Goal: Information Seeking & Learning: Learn about a topic

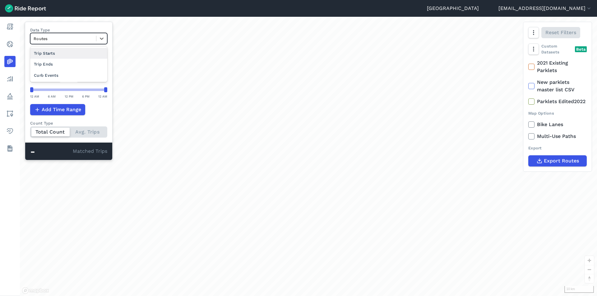
click at [69, 41] on div at bounding box center [63, 38] width 59 height 7
click at [60, 78] on div "Curb Events" at bounding box center [68, 75] width 77 height 11
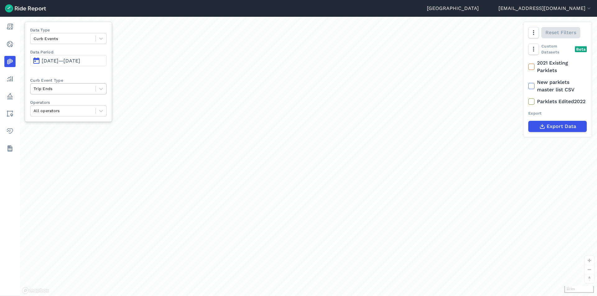
click at [59, 91] on div at bounding box center [63, 88] width 59 height 7
click at [57, 104] on div "Trip Starts" at bounding box center [68, 103] width 77 height 11
click at [60, 88] on div at bounding box center [63, 88] width 59 height 7
click at [57, 106] on div "Trip Ends" at bounding box center [68, 103] width 77 height 11
click at [69, 61] on span "[DATE]—[DATE]" at bounding box center [61, 61] width 39 height 6
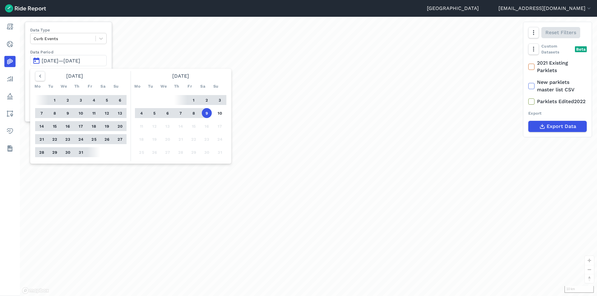
click at [56, 101] on button "1" at bounding box center [55, 100] width 10 height 10
click at [84, 152] on button "31" at bounding box center [81, 152] width 10 height 10
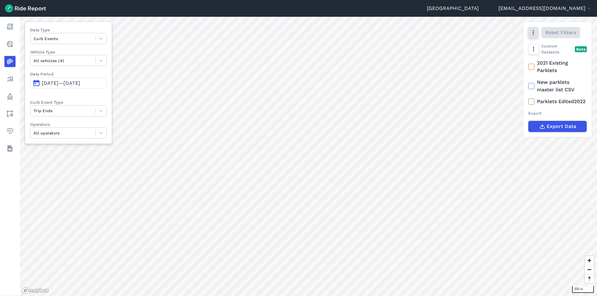
click at [534, 34] on icon "button" at bounding box center [533, 33] width 6 height 6
click at [501, 101] on label "Heatmap" at bounding box center [501, 98] width 36 height 13
click at [483, 35] on input "Heatmap" at bounding box center [483, 33] width 0 height 4
click at [502, 58] on label "Satellite" at bounding box center [500, 59] width 35 height 13
click at [483, 35] on input "Satellite" at bounding box center [483, 33] width 0 height 4
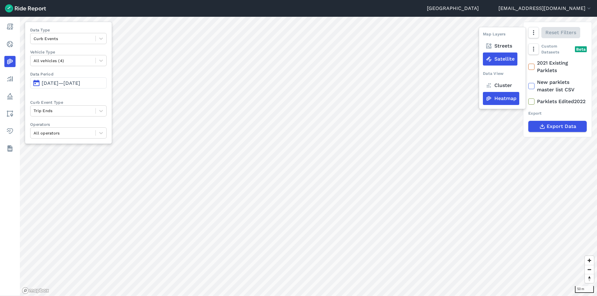
click at [70, 81] on span "[DATE]—[DATE]" at bounding box center [61, 83] width 39 height 6
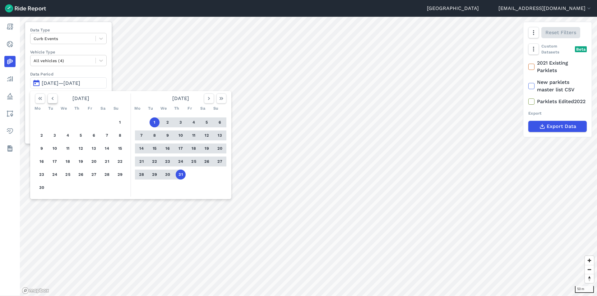
click at [51, 97] on icon "button" at bounding box center [52, 98] width 6 height 6
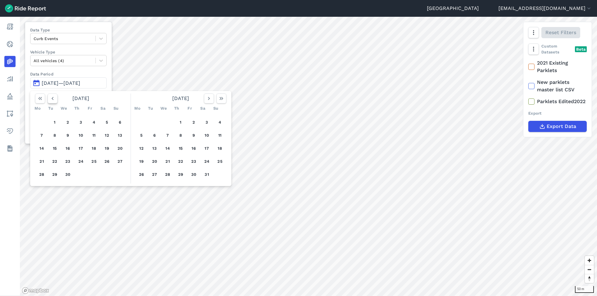
click at [51, 97] on icon "button" at bounding box center [52, 98] width 6 height 6
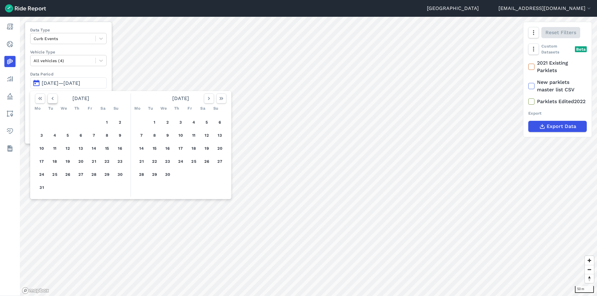
click at [51, 97] on icon "button" at bounding box center [52, 98] width 6 height 6
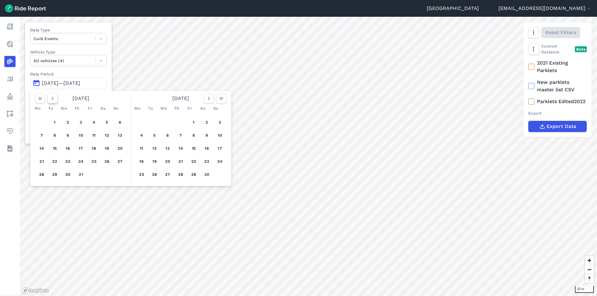
click at [51, 97] on icon "button" at bounding box center [52, 98] width 6 height 6
click at [42, 122] on button "1" at bounding box center [42, 123] width 10 height 10
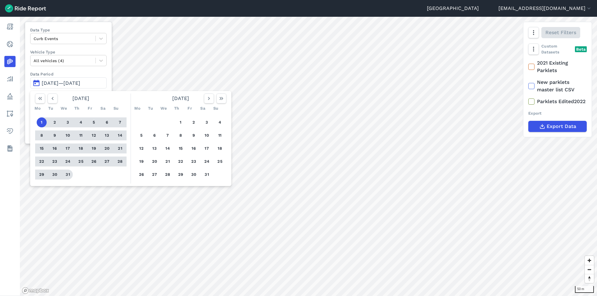
click at [68, 174] on button "31" at bounding box center [68, 175] width 10 height 10
